Goal: Task Accomplishment & Management: Complete application form

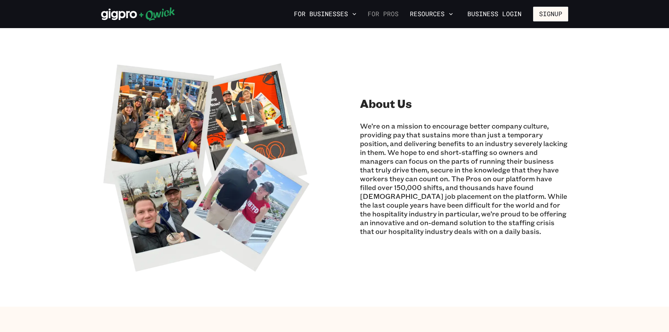
click at [383, 13] on link "For Pros" at bounding box center [383, 14] width 37 height 12
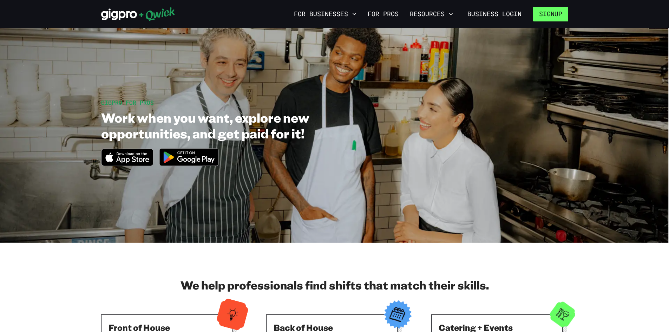
click at [551, 13] on button "Signup" at bounding box center [550, 14] width 35 height 15
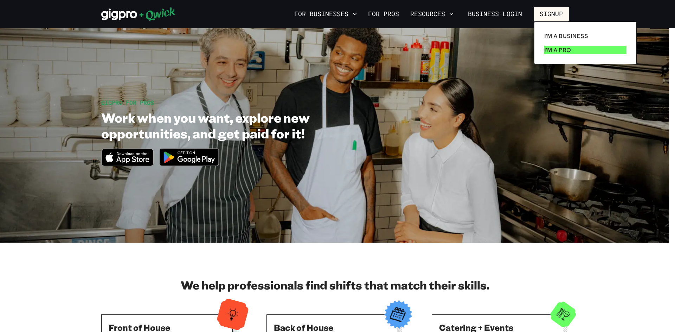
click at [562, 49] on p "I'm a Pro" at bounding box center [557, 50] width 27 height 8
click at [463, 329] on div at bounding box center [337, 166] width 675 height 332
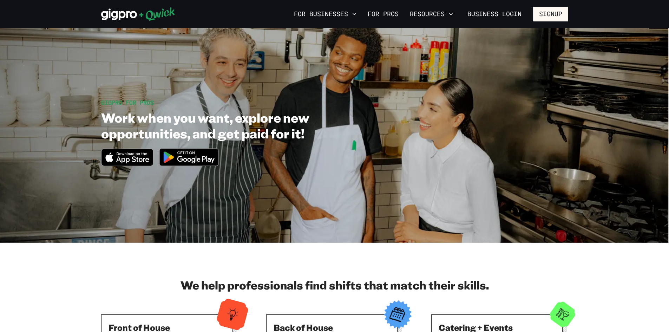
click at [463, 327] on h3 "Catering + Events" at bounding box center [497, 327] width 117 height 11
click at [463, 326] on h3 "Catering + Events" at bounding box center [497, 327] width 117 height 11
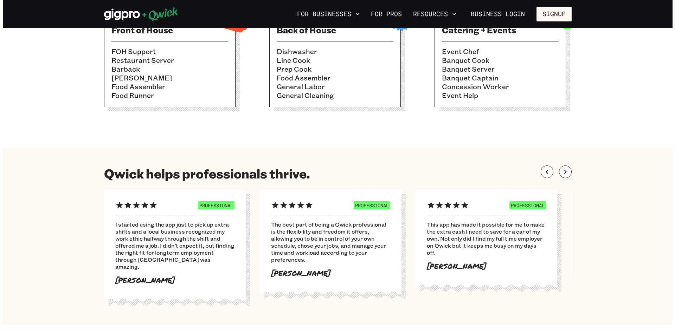
scroll to position [281, 0]
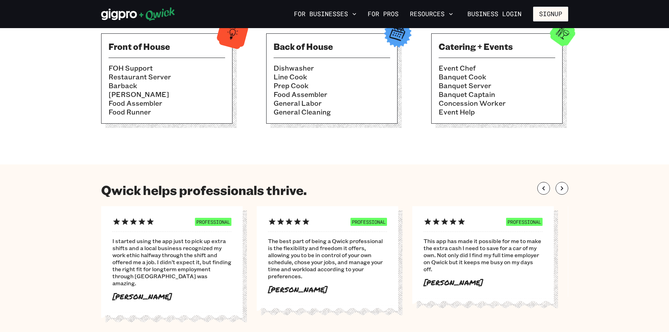
click at [292, 47] on h3 "Back of House" at bounding box center [332, 46] width 117 height 11
click at [304, 51] on h3 "Back of House" at bounding box center [332, 46] width 117 height 11
click at [304, 52] on h3 "Back of House" at bounding box center [332, 46] width 117 height 11
drag, startPoint x: 287, startPoint y: 65, endPoint x: 290, endPoint y: 68, distance: 3.7
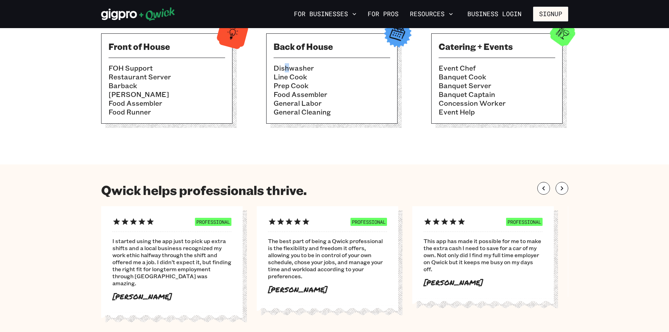
click at [290, 68] on div "Back of House Dishwasher Line Cook Prep Cook Food Assembler General Labor Gener…" at bounding box center [331, 78] width 131 height 90
click at [290, 68] on li "Dishwasher" at bounding box center [332, 68] width 117 height 9
drag, startPoint x: 330, startPoint y: 65, endPoint x: 412, endPoint y: 57, distance: 82.6
click at [398, 60] on div "Back of House Dishwasher Line Cook Prep Cook Food Assembler General Labor Gener…" at bounding box center [331, 78] width 131 height 90
drag, startPoint x: 455, startPoint y: 51, endPoint x: 459, endPoint y: 52, distance: 4.0
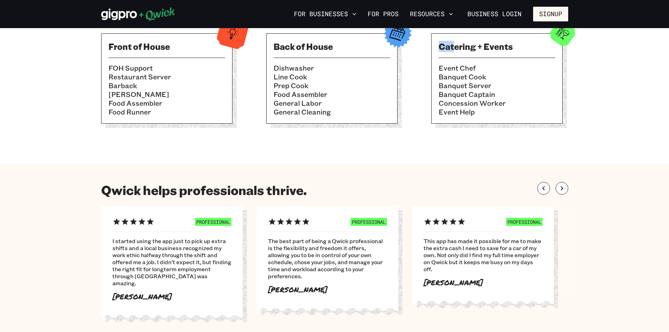
click at [458, 53] on div "Catering + Events Event Chef Banquet Cook Banquet Server Banquet Captain Conces…" at bounding box center [497, 78] width 131 height 90
click at [459, 52] on h3 "Catering + Events" at bounding box center [497, 46] width 117 height 11
click at [553, 12] on button "Signup" at bounding box center [550, 14] width 35 height 15
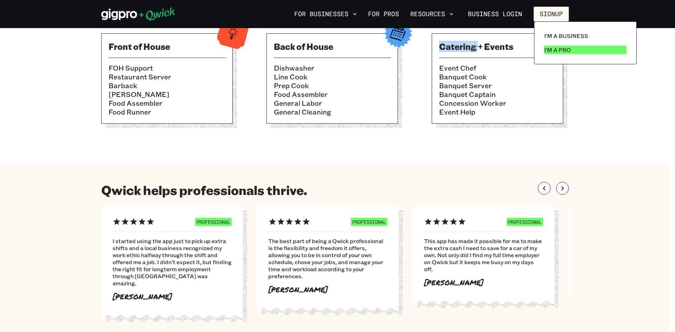
click at [551, 49] on p "I'm a Pro" at bounding box center [557, 50] width 27 height 8
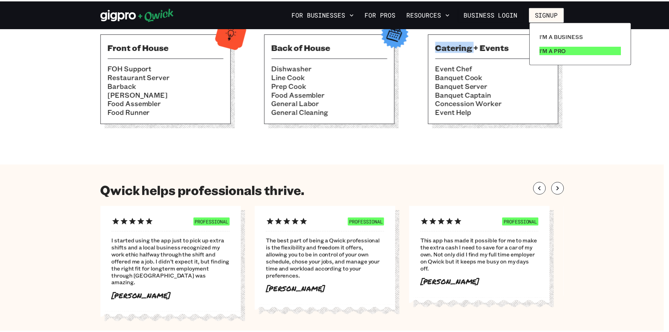
scroll to position [0, 0]
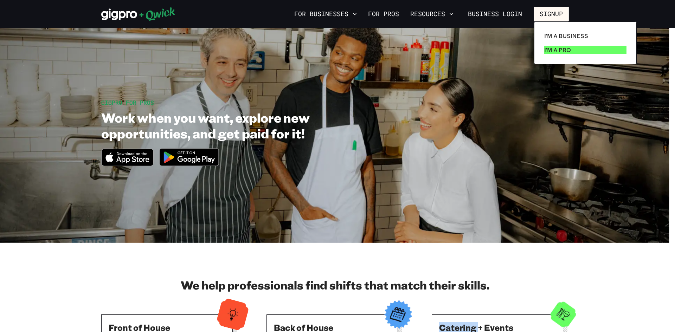
click at [572, 54] on link "I'm a Pro" at bounding box center [585, 50] width 88 height 14
click at [571, 55] on link "I'm a Pro" at bounding box center [585, 50] width 88 height 14
click at [560, 51] on p "I'm a Pro" at bounding box center [557, 50] width 27 height 8
click at [559, 51] on p "I'm a Pro" at bounding box center [557, 50] width 27 height 8
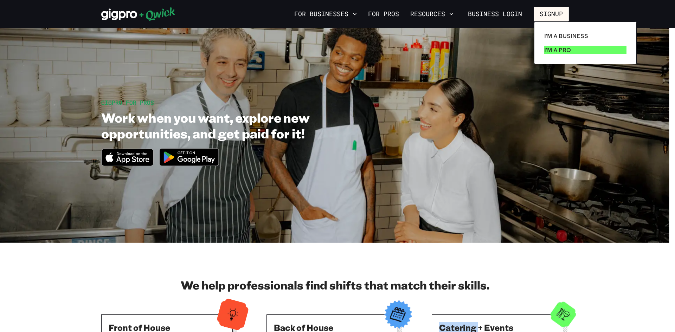
click at [559, 51] on p "I'm a Pro" at bounding box center [557, 50] width 27 height 8
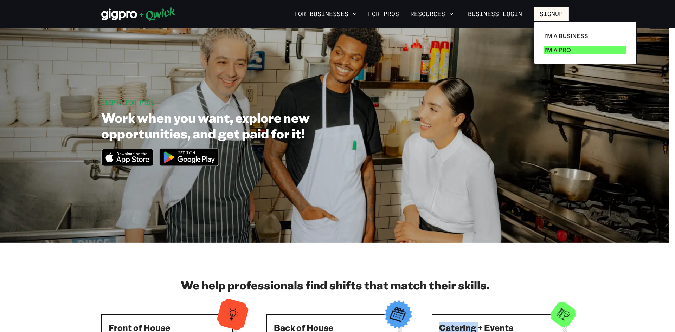
click at [559, 51] on p "I'm a Pro" at bounding box center [557, 50] width 27 height 8
click at [378, 15] on div at bounding box center [337, 166] width 675 height 332
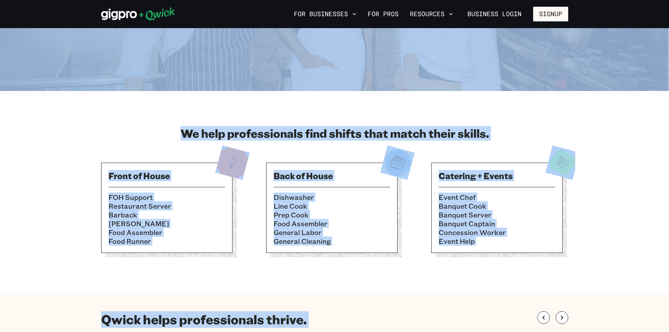
scroll to position [176, 0]
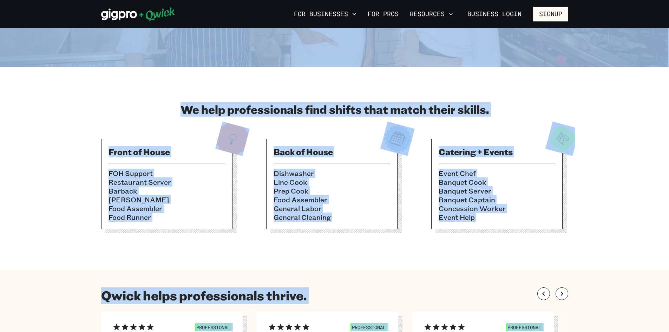
click at [481, 158] on div "Catering + Events Event Chef Banquet Cook Banquet Server Banquet Captain Conces…" at bounding box center [497, 184] width 131 height 90
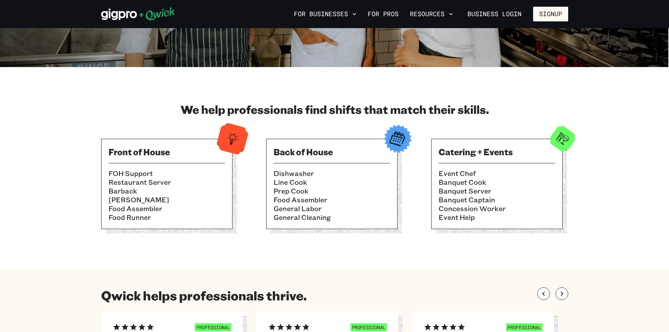
click at [481, 158] on div "Catering + Events Event Chef Banquet Cook Banquet Server Banquet Captain Conces…" at bounding box center [497, 184] width 131 height 90
click at [483, 157] on h3 "Catering + Events" at bounding box center [497, 151] width 117 height 11
drag, startPoint x: 483, startPoint y: 157, endPoint x: 529, endPoint y: 153, distance: 46.2
click at [496, 156] on h3 "Catering + Events" at bounding box center [497, 151] width 117 height 11
click at [569, 146] on img at bounding box center [563, 139] width 34 height 34
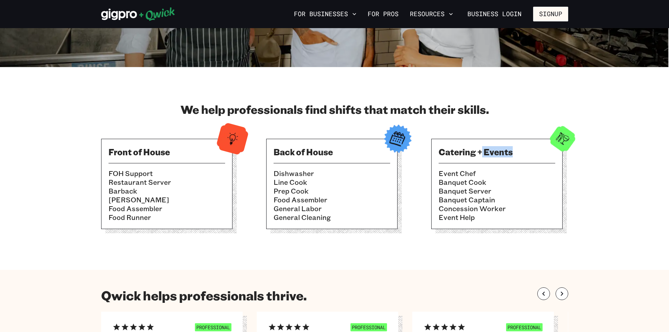
click at [567, 145] on img at bounding box center [563, 139] width 34 height 34
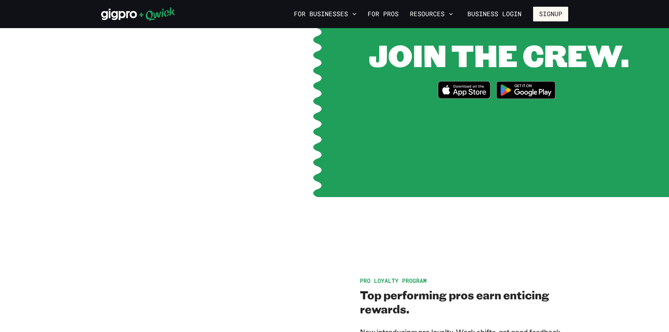
scroll to position [949, 0]
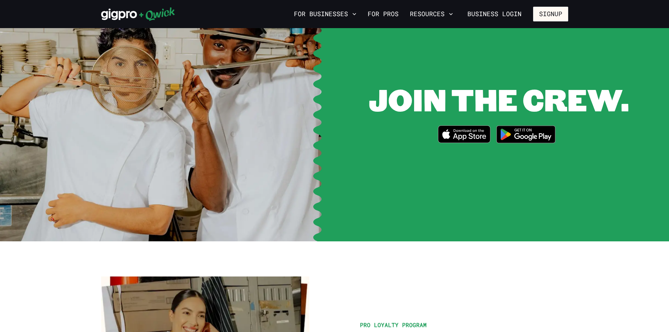
click at [532, 136] on img at bounding box center [526, 134] width 68 height 26
click at [396, 13] on link "For Pros" at bounding box center [383, 14] width 37 height 12
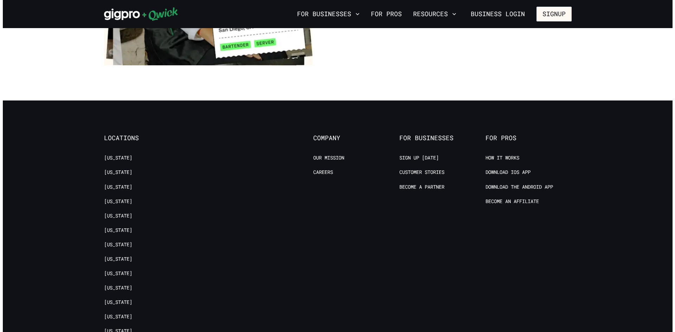
scroll to position [1370, 0]
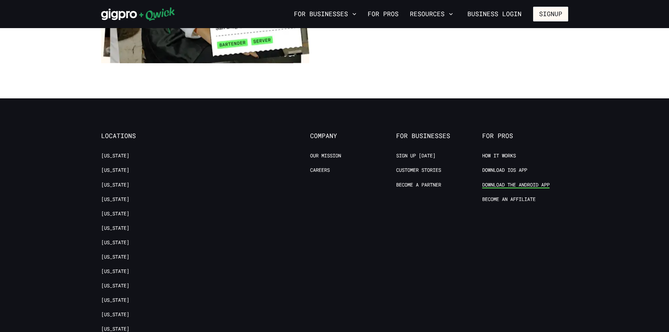
click at [536, 182] on link "Download the Android App" at bounding box center [515, 185] width 67 height 7
click at [432, 15] on button "Resources" at bounding box center [431, 14] width 49 height 12
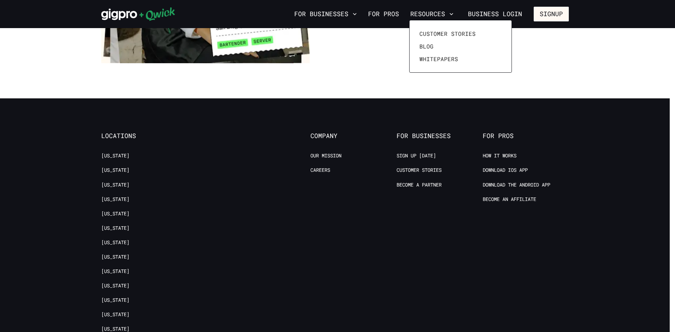
click at [547, 16] on div at bounding box center [337, 166] width 675 height 332
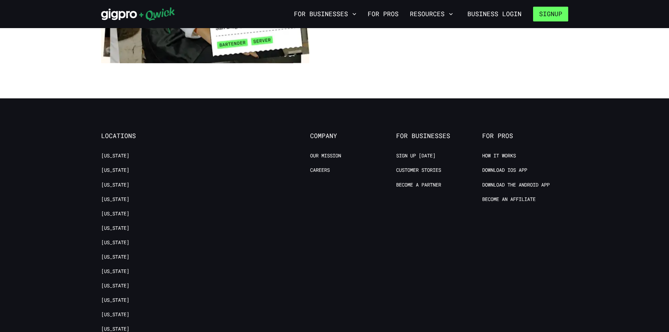
click at [549, 15] on button "Signup" at bounding box center [550, 14] width 35 height 15
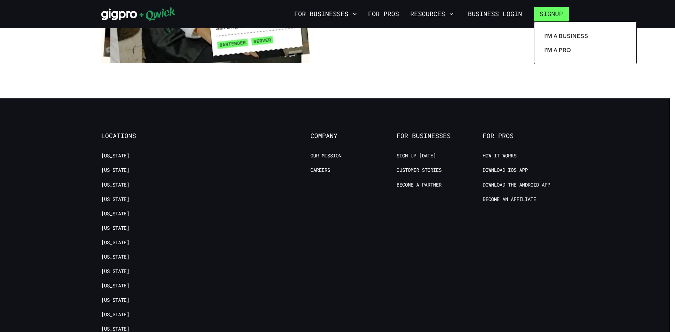
click at [550, 14] on div at bounding box center [337, 166] width 675 height 332
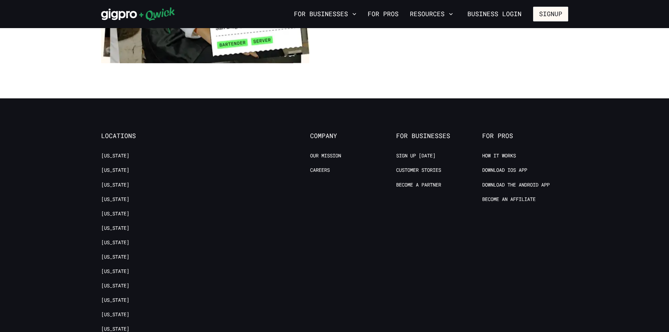
click at [550, 14] on button "Signup" at bounding box center [550, 14] width 35 height 15
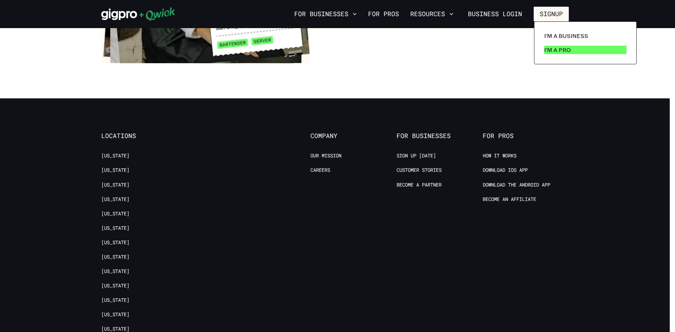
click at [552, 43] on link "I'm a Pro" at bounding box center [585, 50] width 88 height 14
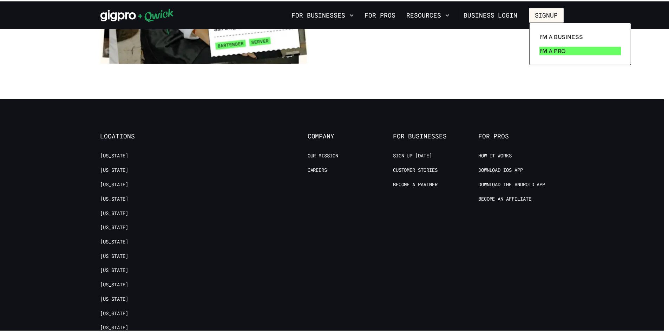
scroll to position [0, 0]
